Goal: Task Accomplishment & Management: Use online tool/utility

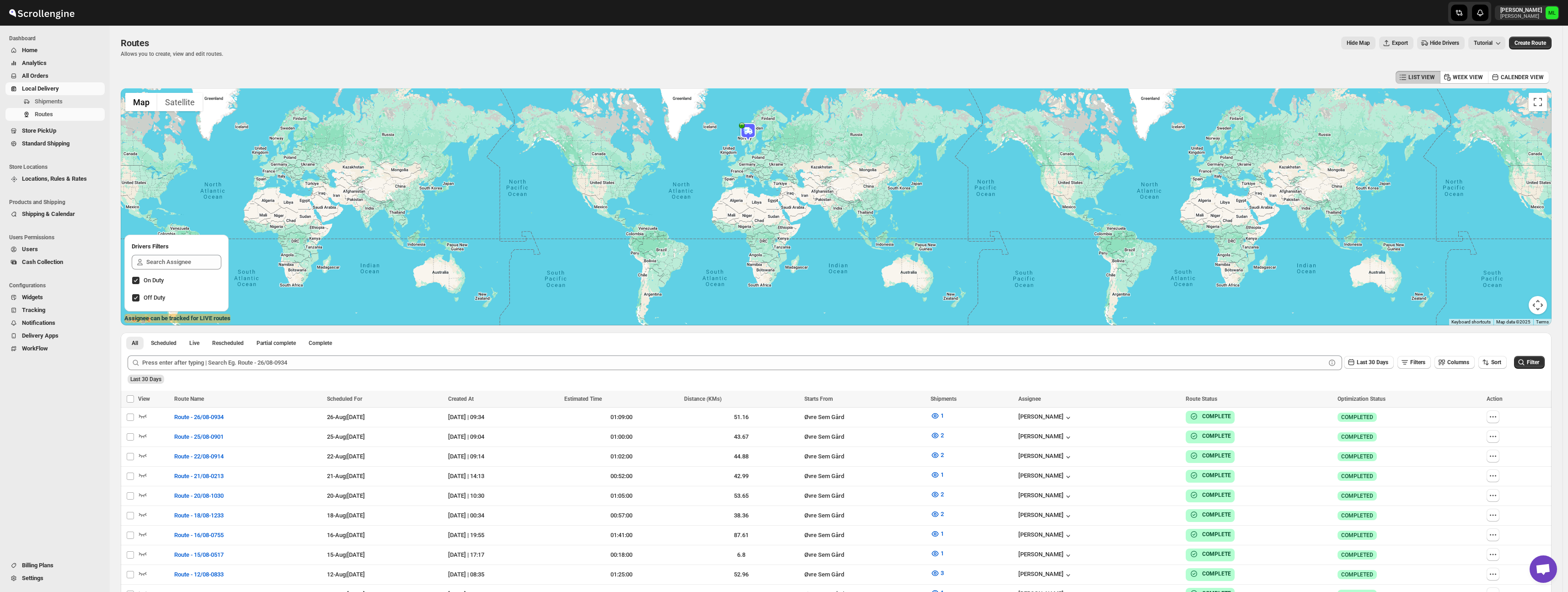
click at [50, 138] on link "Standard Shipping" at bounding box center [55, 144] width 99 height 13
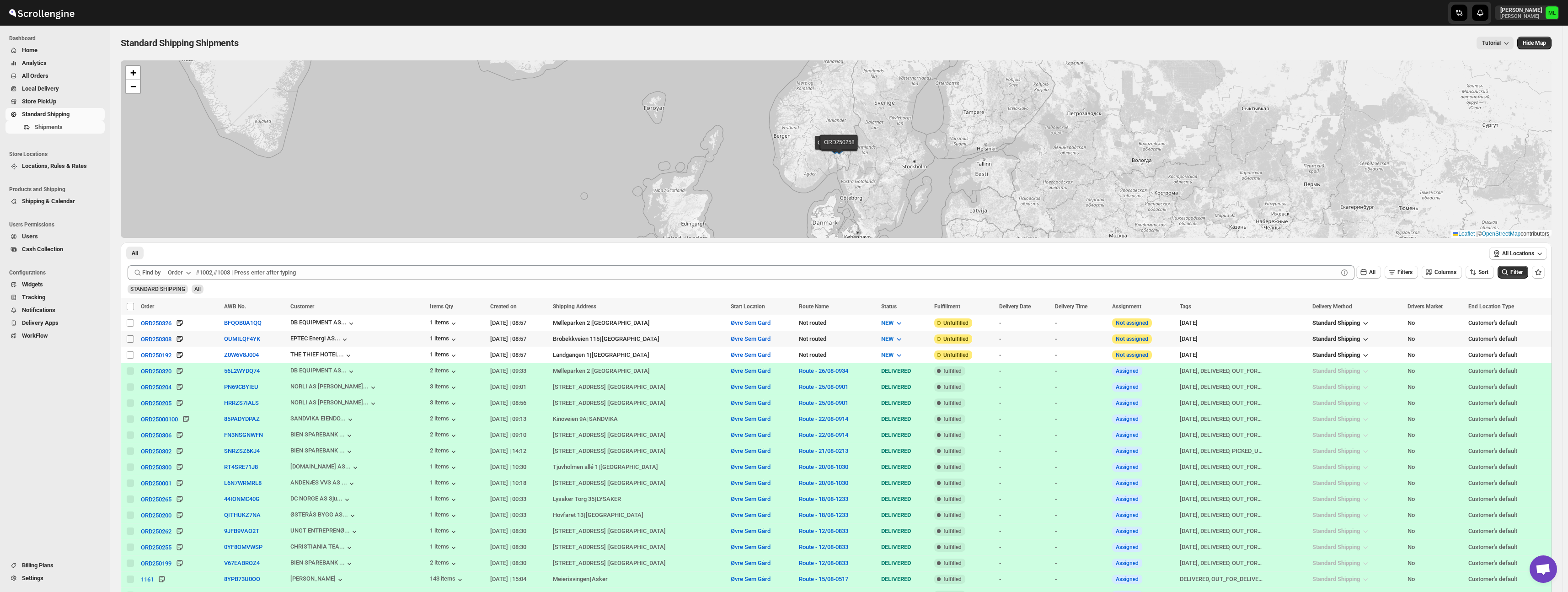
click at [133, 337] on input "Select shipment" at bounding box center [130, 339] width 8 height 8
checkbox input "true"
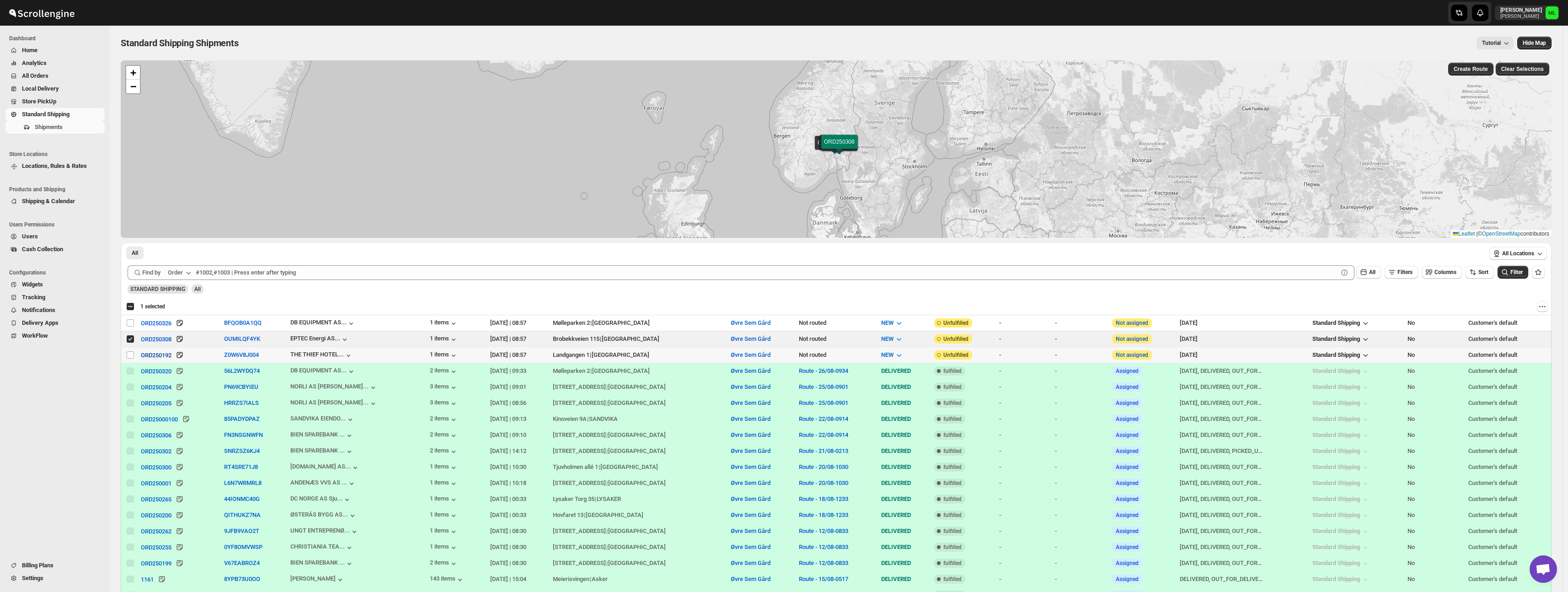
drag, startPoint x: 128, startPoint y: 354, endPoint x: 156, endPoint y: 351, distance: 28.2
click at [128, 354] on input "Select shipment" at bounding box center [130, 355] width 8 height 8
checkbox input "true"
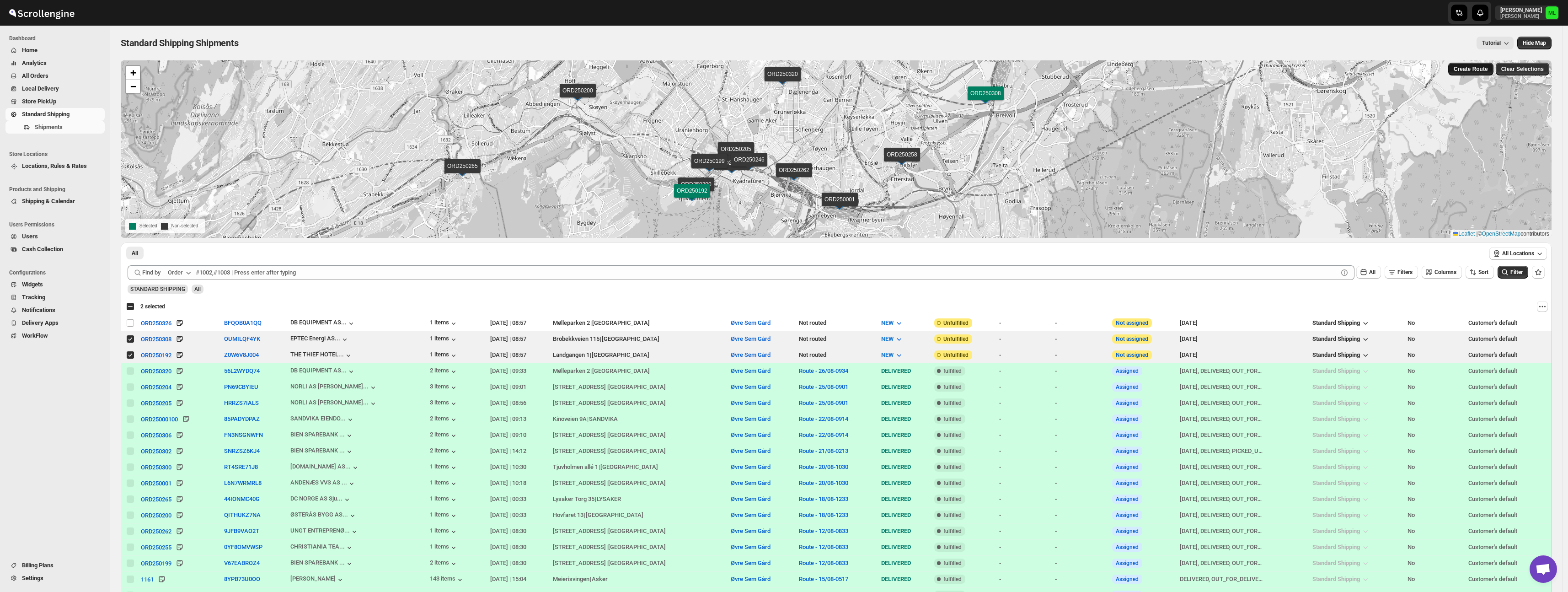
click at [1466, 74] on button "Create Route" at bounding box center [1470, 69] width 45 height 13
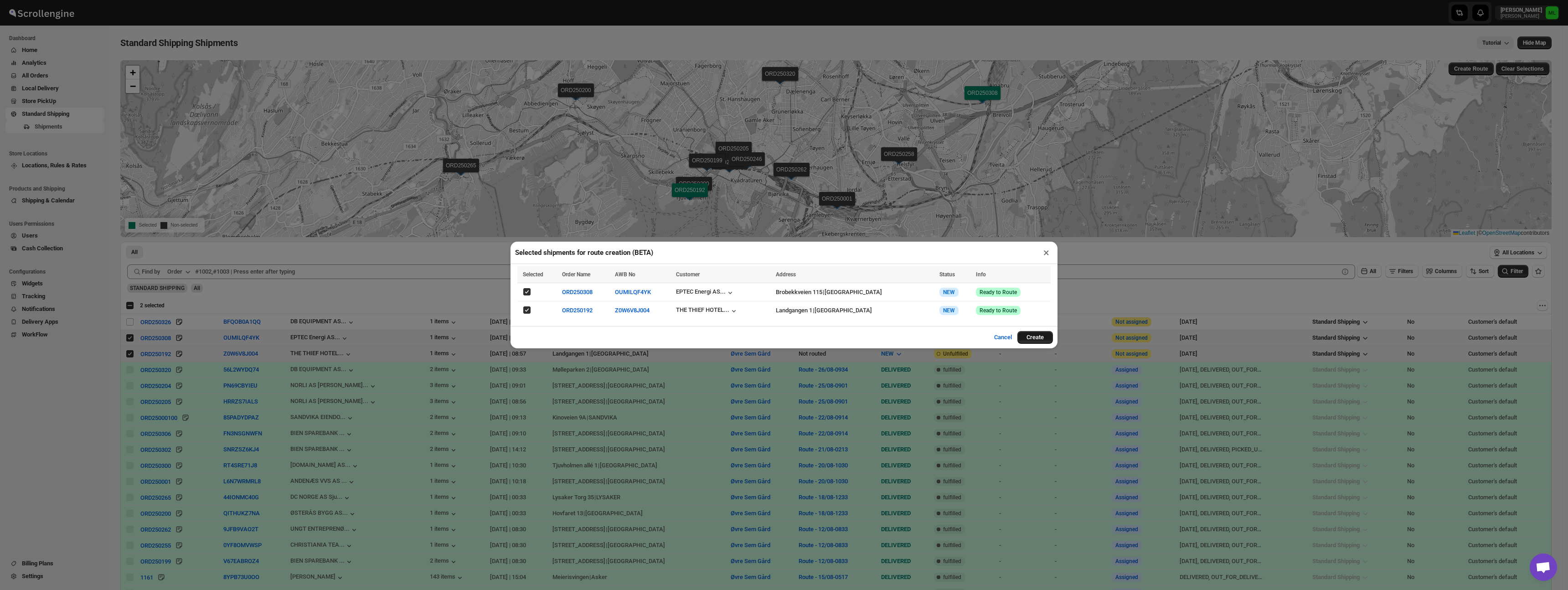
click at [1032, 337] on button "Create" at bounding box center [1035, 337] width 35 height 13
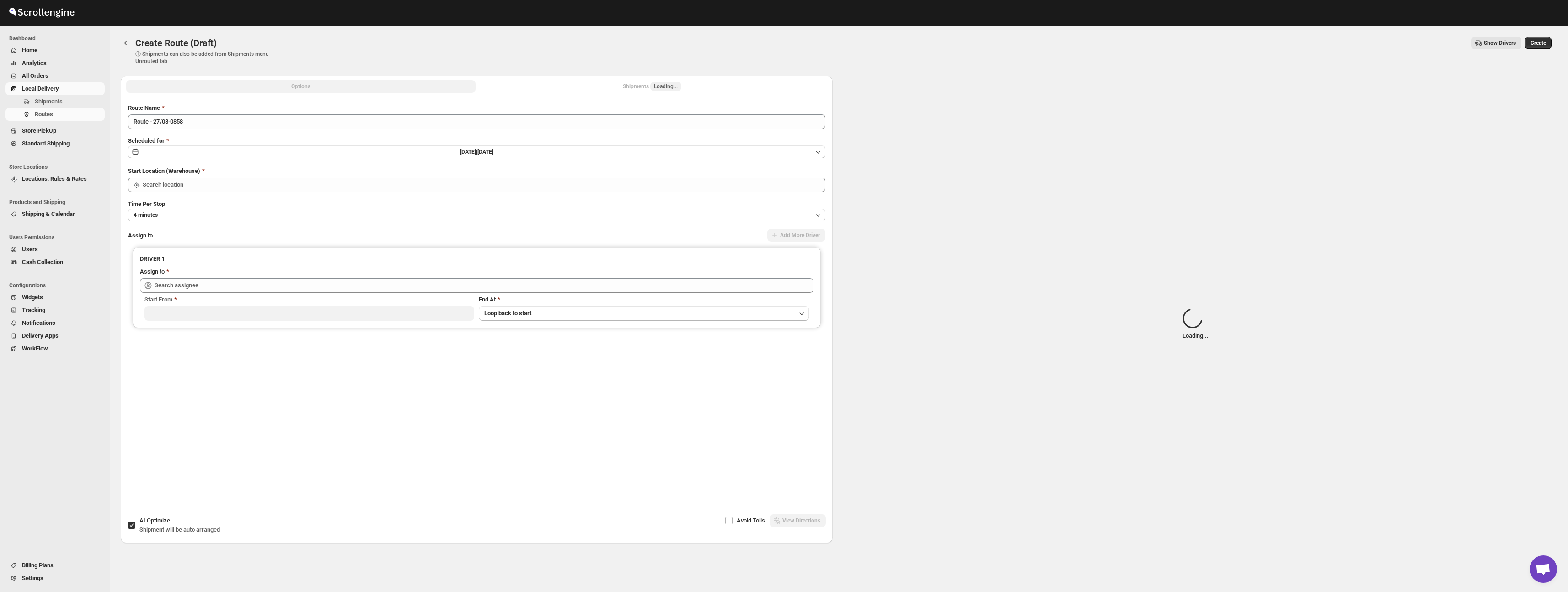
type input "Øvre Sem Gård"
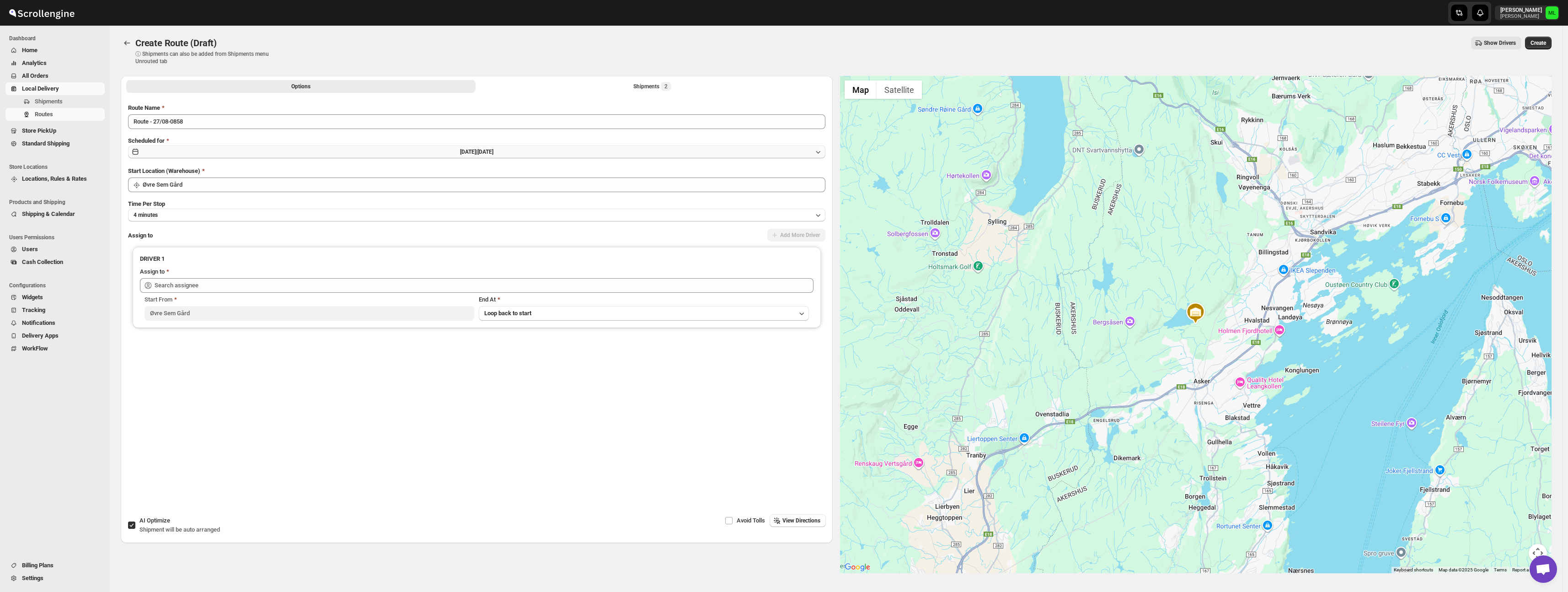
click at [189, 147] on button "[DATE] | [DATE]" at bounding box center [477, 152] width 697 height 13
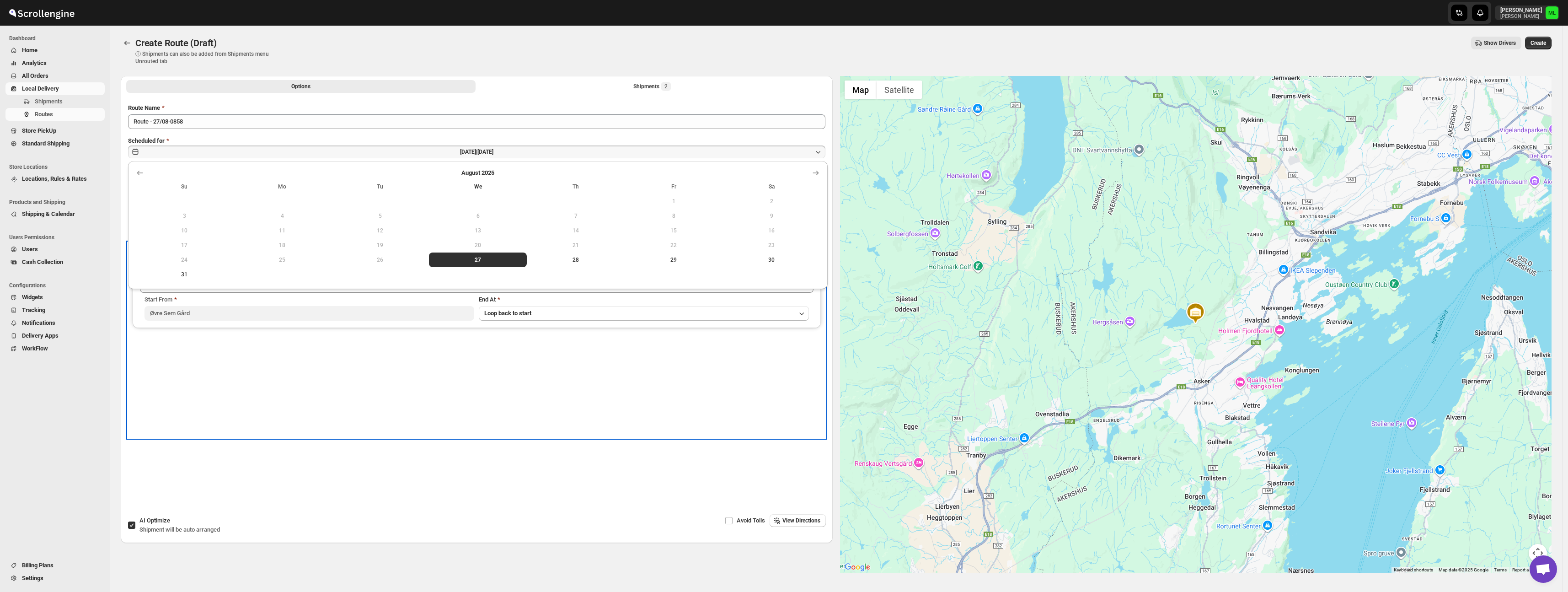
drag, startPoint x: 573, startPoint y: 407, endPoint x: 461, endPoint y: 325, distance: 138.8
click at [573, 407] on div "DRIVER 1 Assign to Start From [GEOGRAPHIC_DATA] At Loop back to start" at bounding box center [477, 340] width 697 height 196
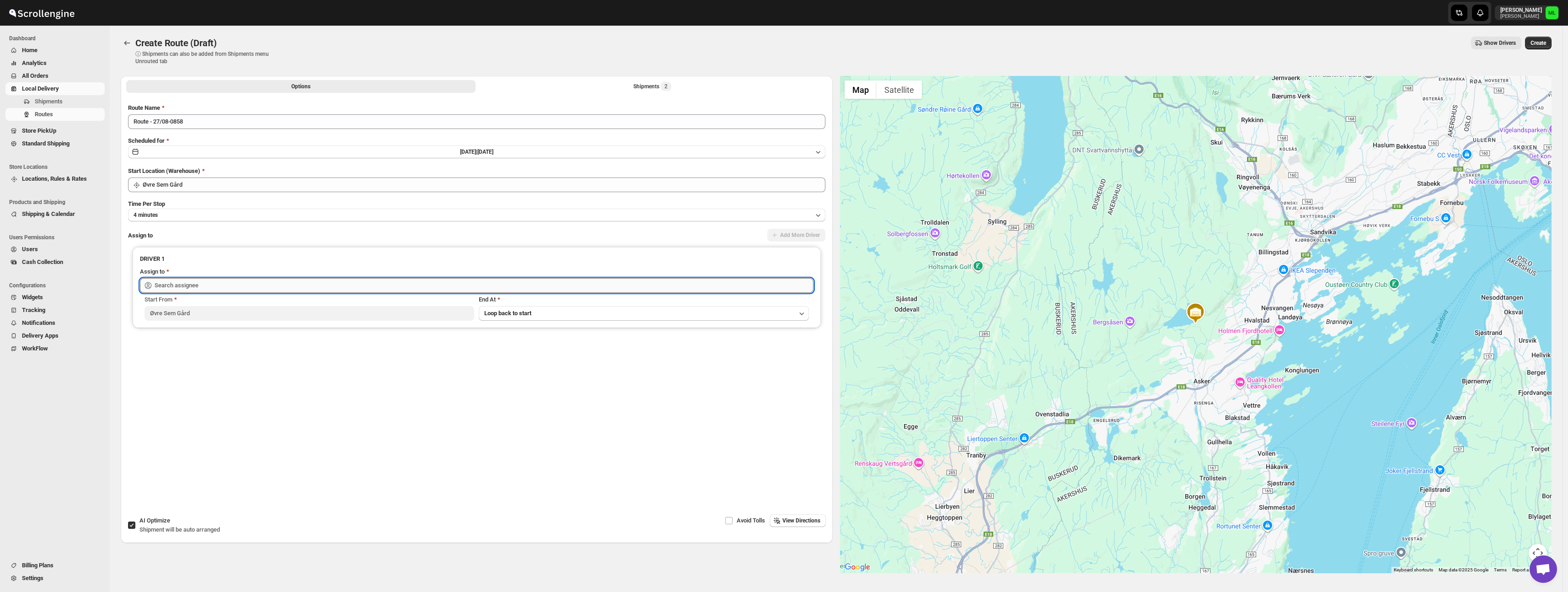
click at [196, 287] on input "text" at bounding box center [484, 285] width 659 height 15
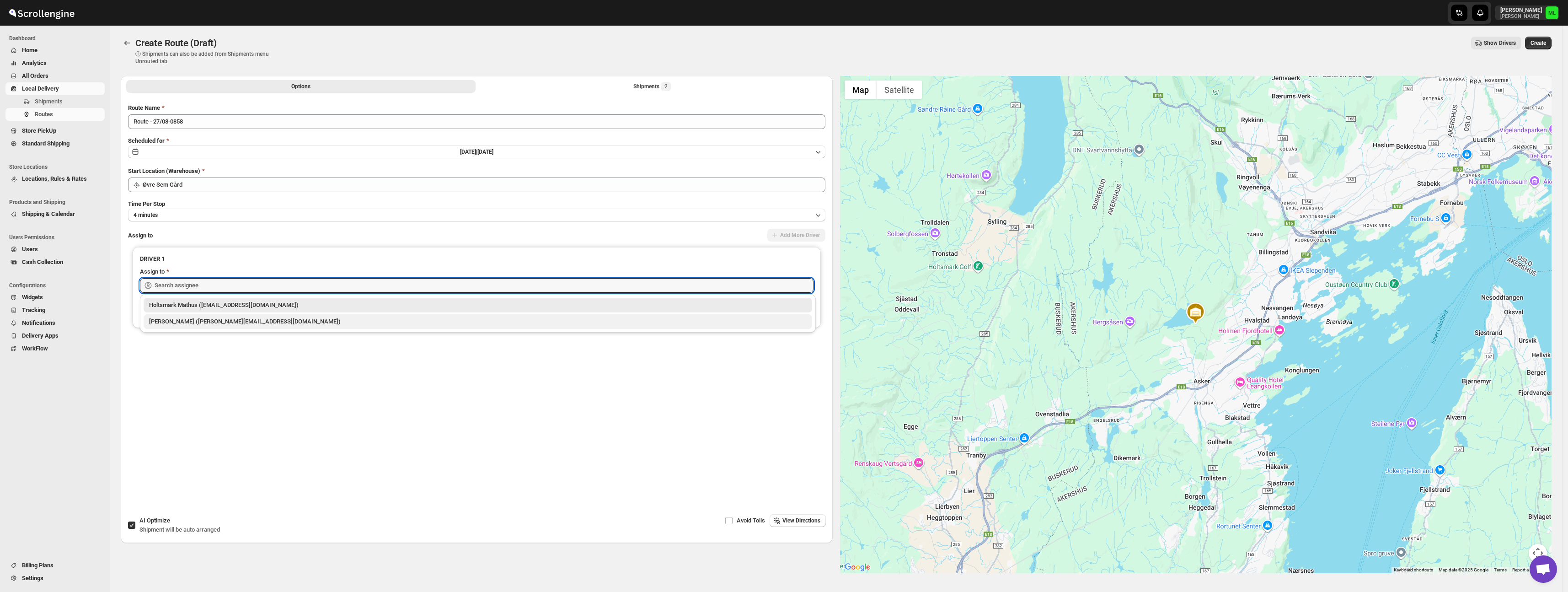
click at [207, 325] on div "[PERSON_NAME] ([PERSON_NAME][EMAIL_ADDRESS][DOMAIN_NAME])" at bounding box center [478, 321] width 658 height 9
type input "[PERSON_NAME] ([PERSON_NAME][EMAIL_ADDRESS][DOMAIN_NAME])"
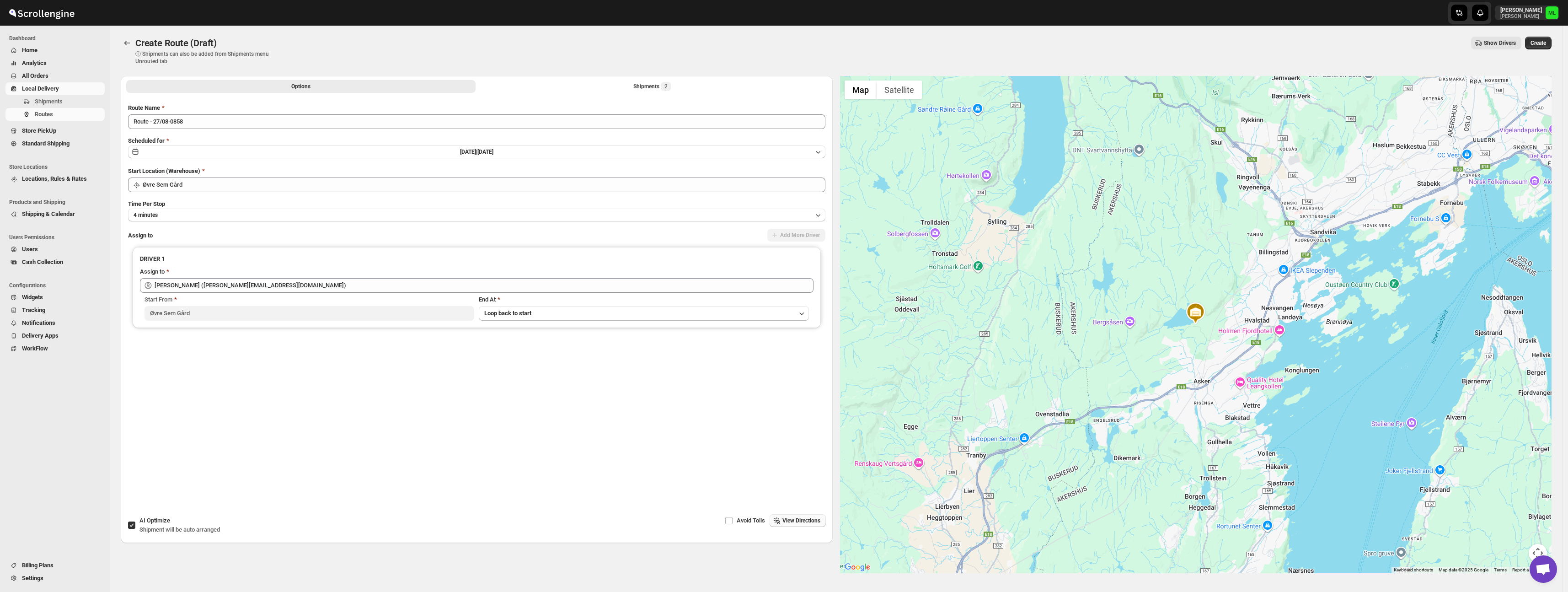
click at [797, 522] on span "View Directions" at bounding box center [801, 521] width 38 height 8
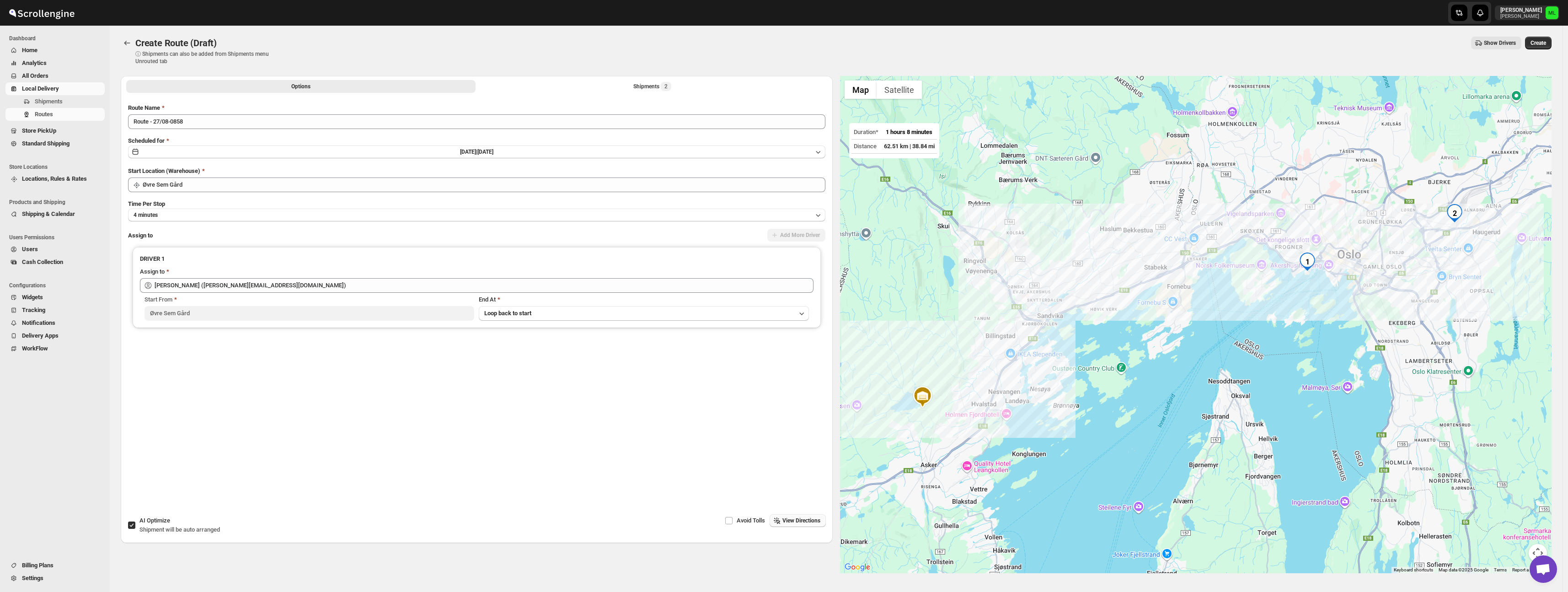
scroll to position [1, 0]
click at [1545, 44] on span "Create" at bounding box center [1538, 43] width 15 height 8
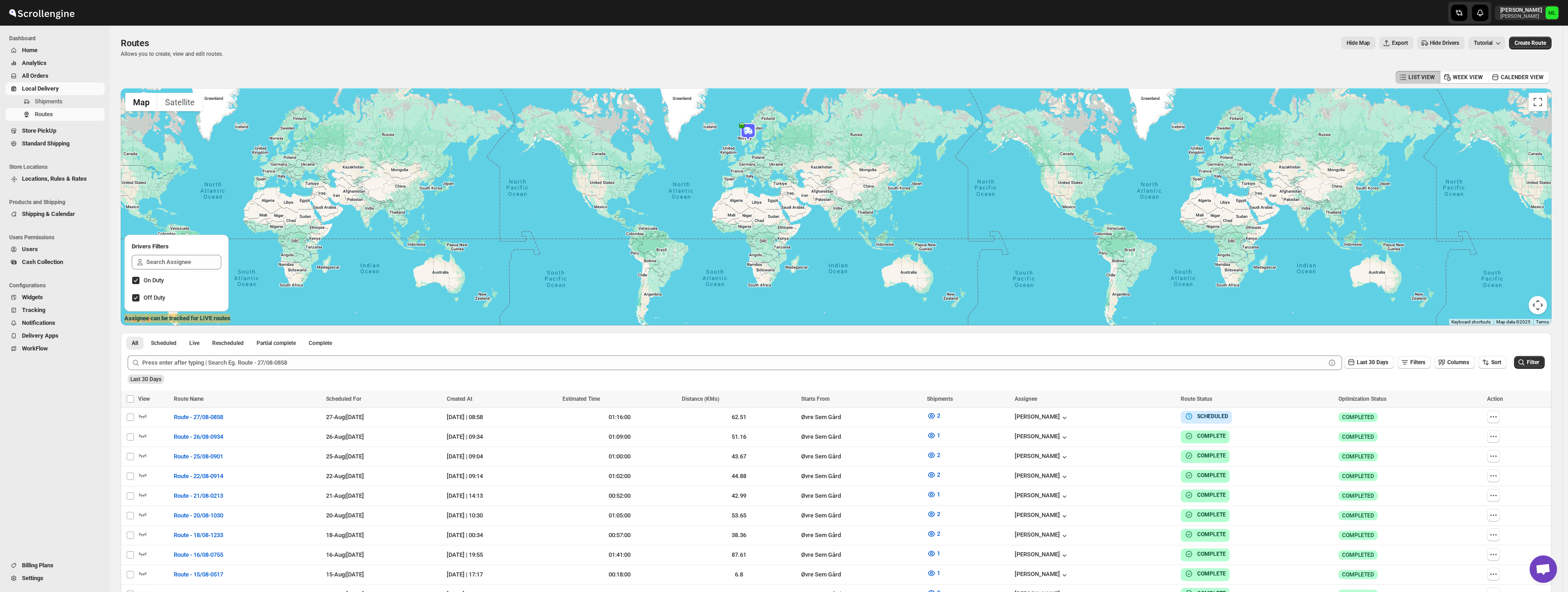
click at [34, 138] on link "Standard Shipping" at bounding box center [55, 144] width 99 height 13
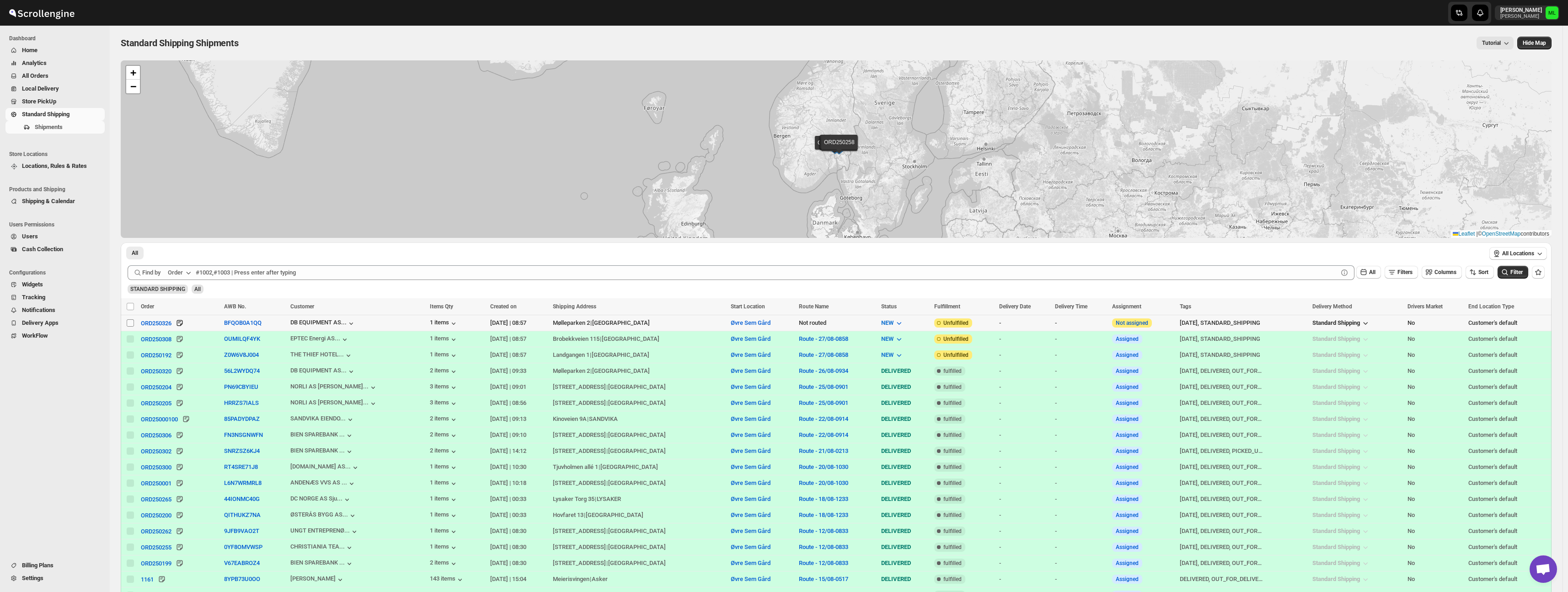
click at [131, 322] on input "Select shipment" at bounding box center [130, 323] width 8 height 8
checkbox input "true"
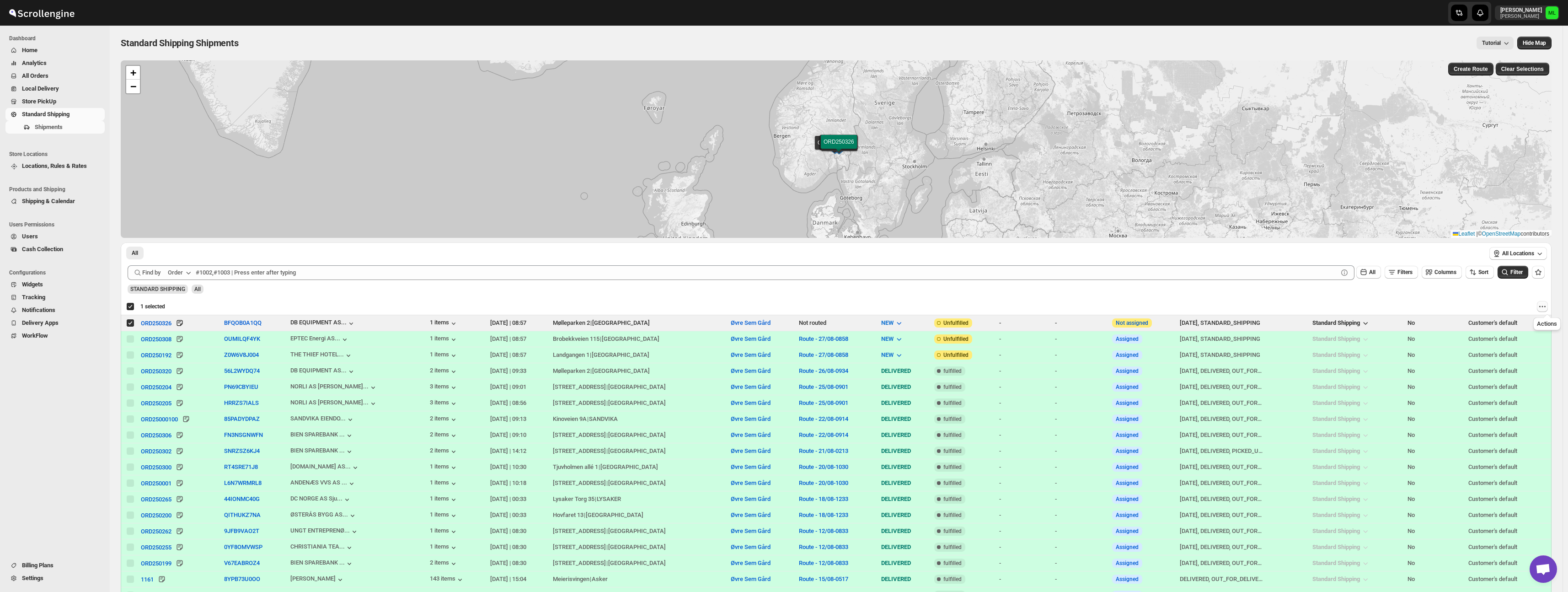
click at [1545, 305] on icon "Actions" at bounding box center [1542, 306] width 9 height 9
drag, startPoint x: 1415, startPoint y: 299, endPoint x: 1401, endPoint y: 300, distance: 14.0
click at [1415, 299] on div "Deselect shipment 1 selected" at bounding box center [835, 307] width 1430 height 17
drag, startPoint x: 1009, startPoint y: 299, endPoint x: 969, endPoint y: 296, distance: 40.1
click at [1009, 299] on div "Deselect shipment 1 selected" at bounding box center [835, 307] width 1430 height 17
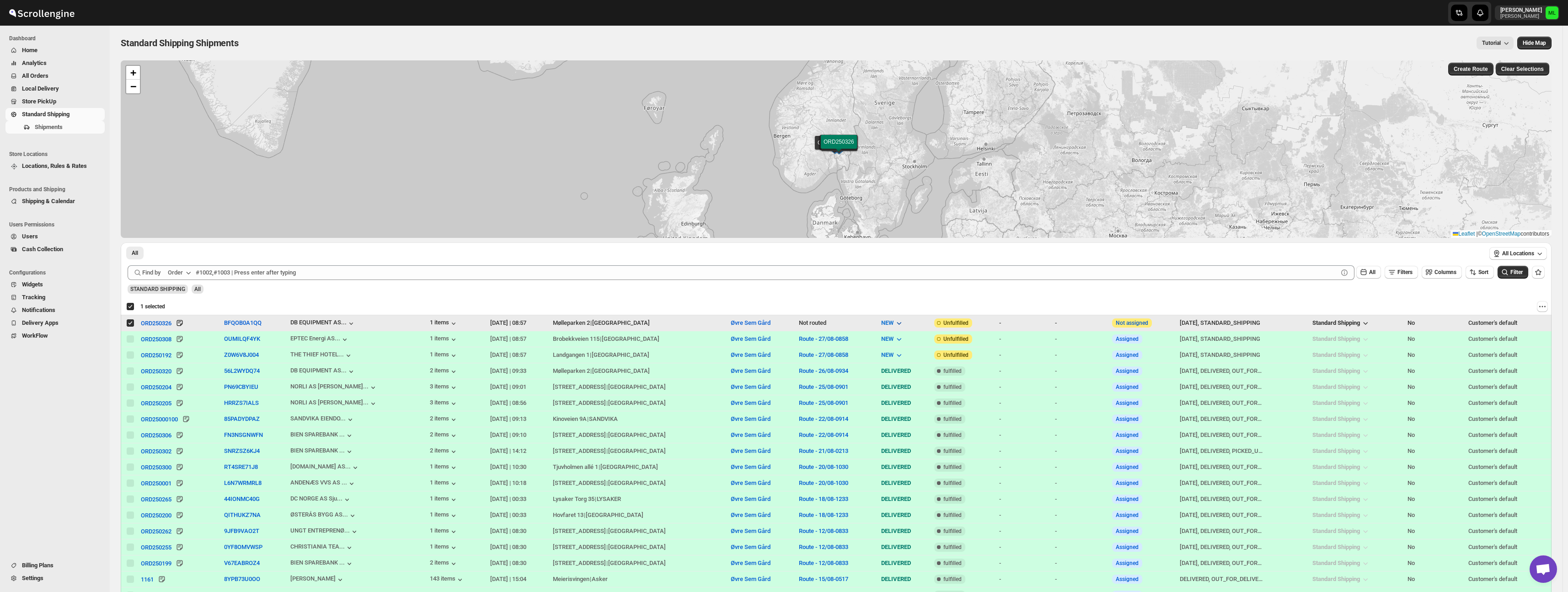
click at [894, 320] on icon "button" at bounding box center [899, 323] width 9 height 9
click at [738, 290] on div "STANDARD SHIPPING All" at bounding box center [834, 285] width 1421 height 17
click at [126, 320] on input "Select shipment" at bounding box center [130, 323] width 8 height 8
checkbox input "false"
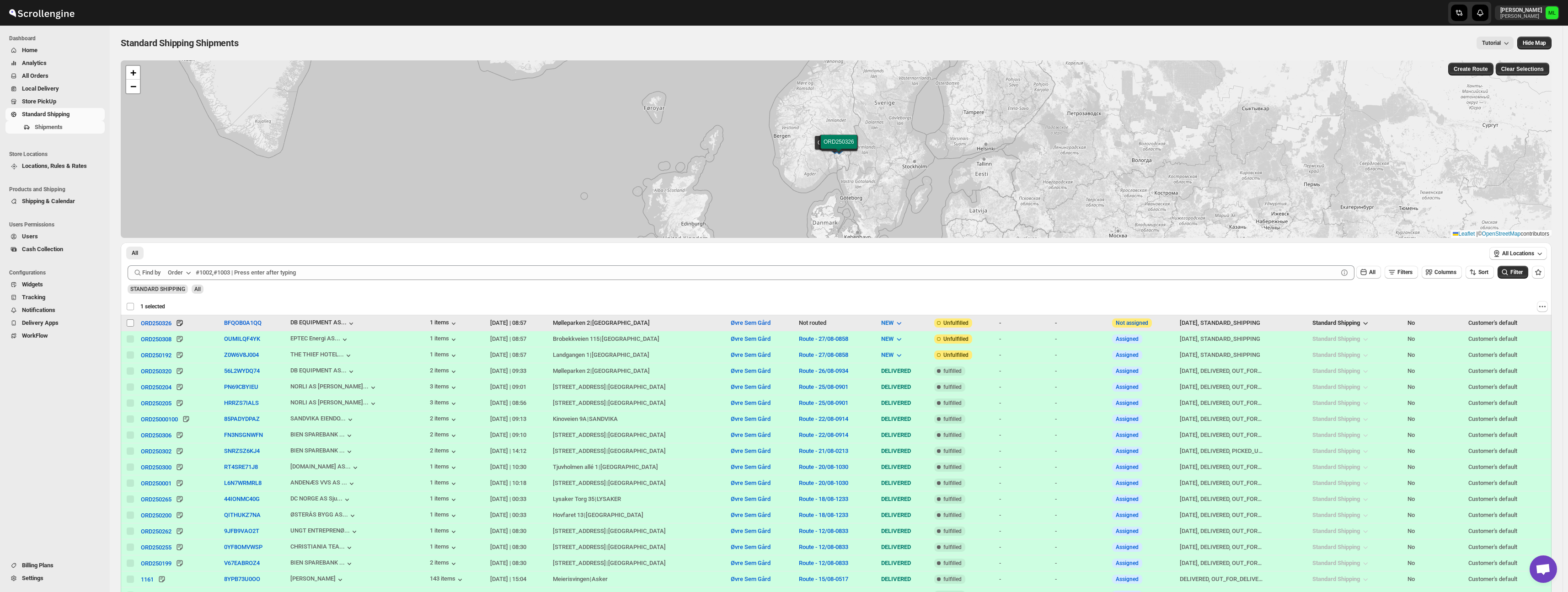
checkbox input "false"
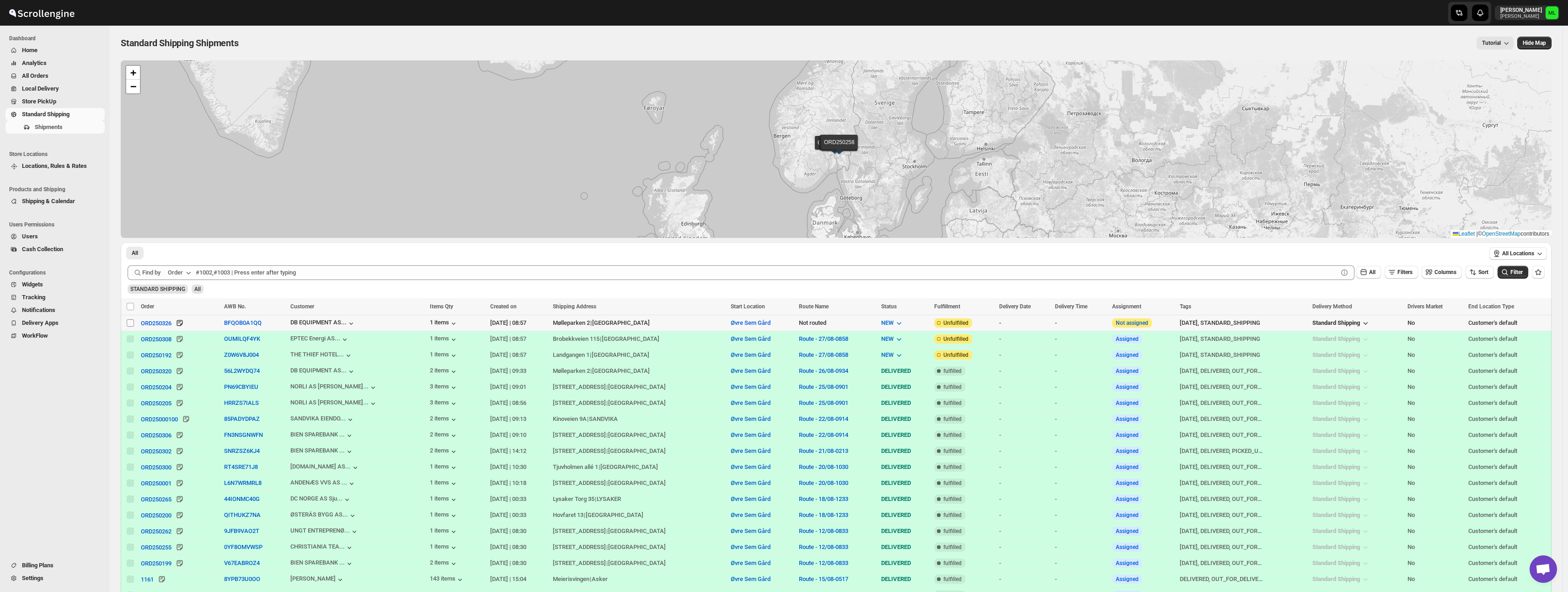
click at [128, 320] on input "Select shipment" at bounding box center [130, 323] width 8 height 8
checkbox input "true"
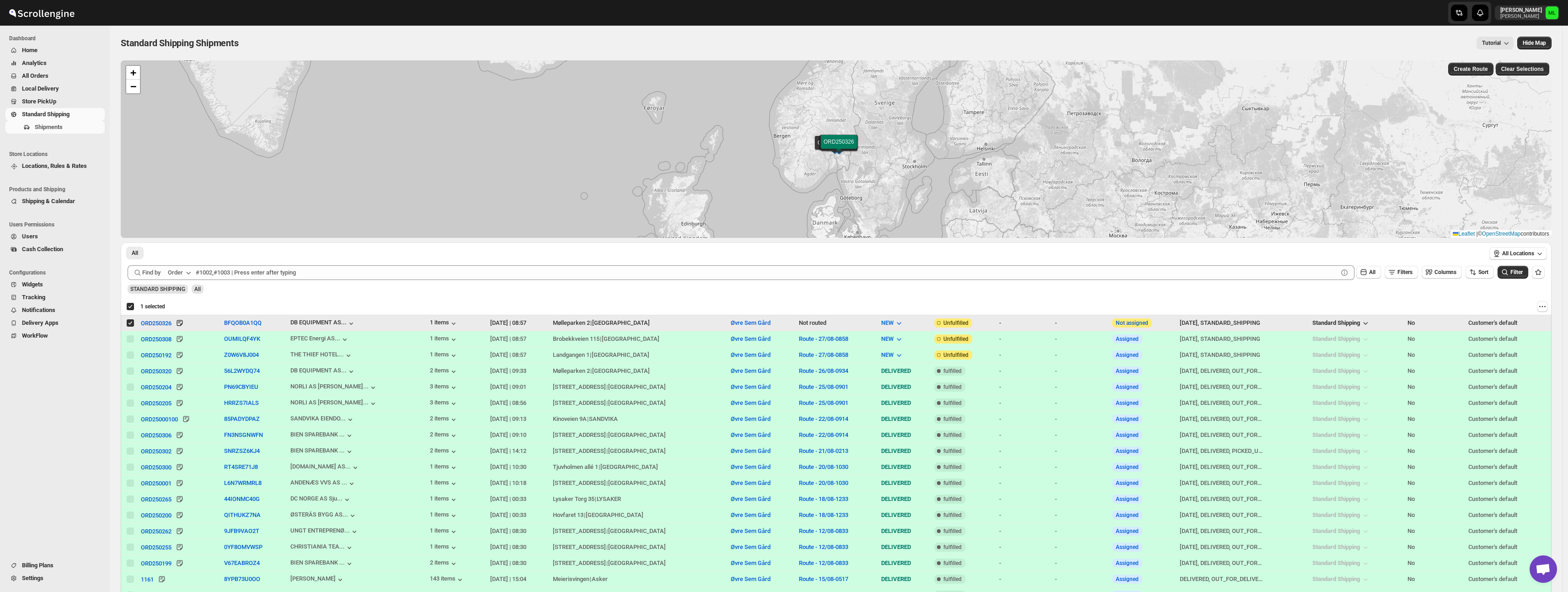
click at [129, 320] on input "Select shipment" at bounding box center [130, 323] width 8 height 8
checkbox input "false"
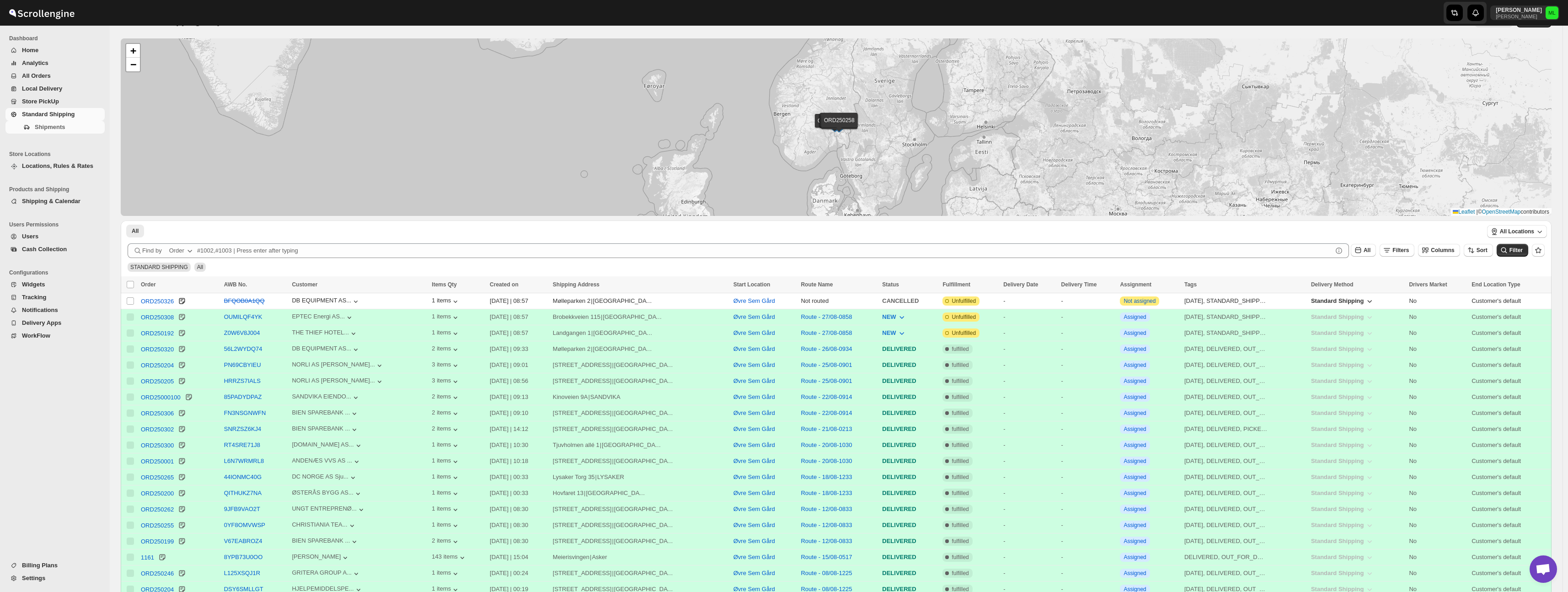
scroll to position [112, 0]
